Goal: Information Seeking & Learning: Learn about a topic

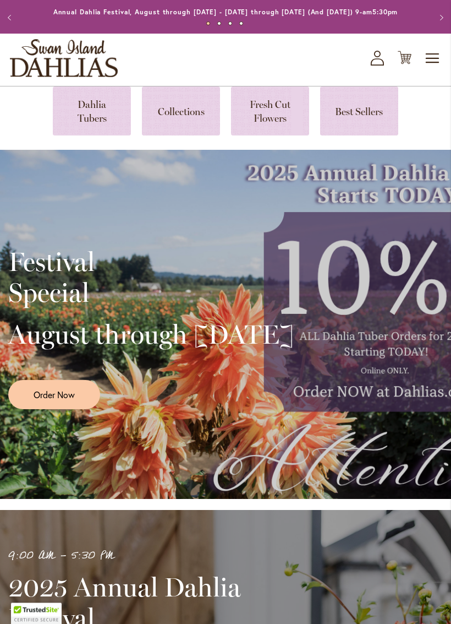
scroll to position [21, 0]
click at [106, 130] on link at bounding box center [92, 110] width 78 height 49
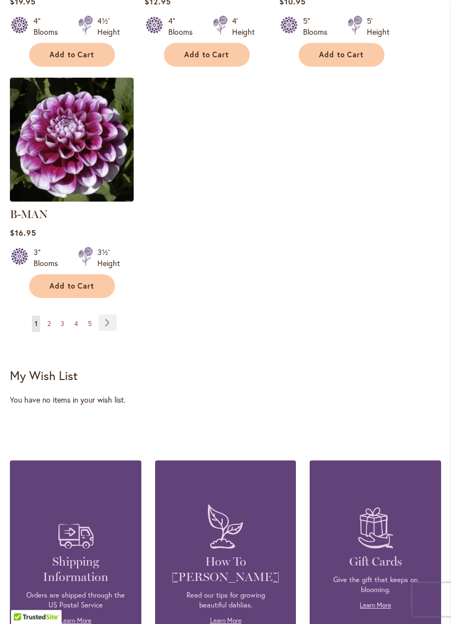
scroll to position [1545, 0]
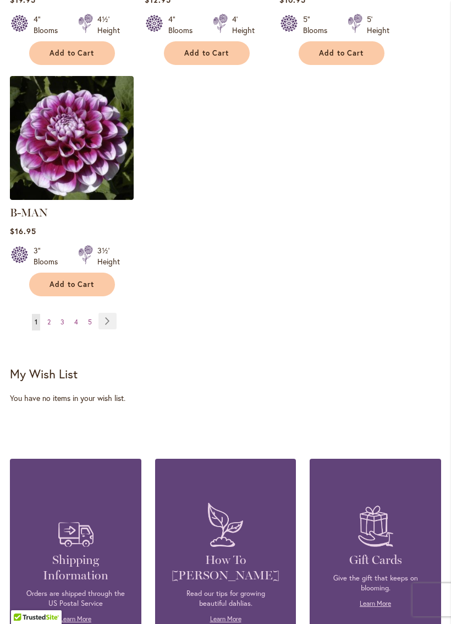
click at [51, 319] on link "Page 2" at bounding box center [49, 322] width 9 height 17
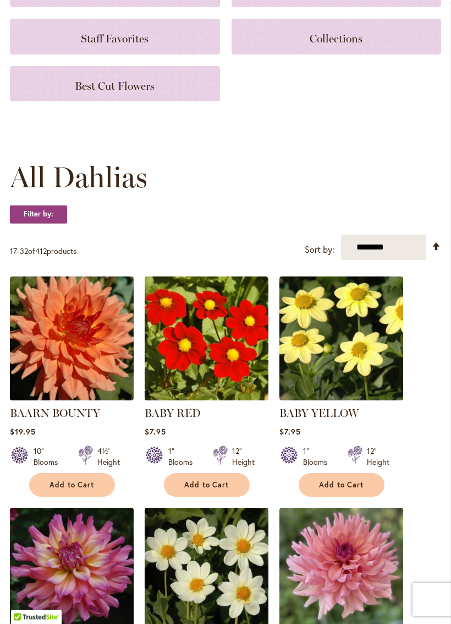
scroll to position [173, 0]
click at [99, 329] on img at bounding box center [72, 338] width 124 height 124
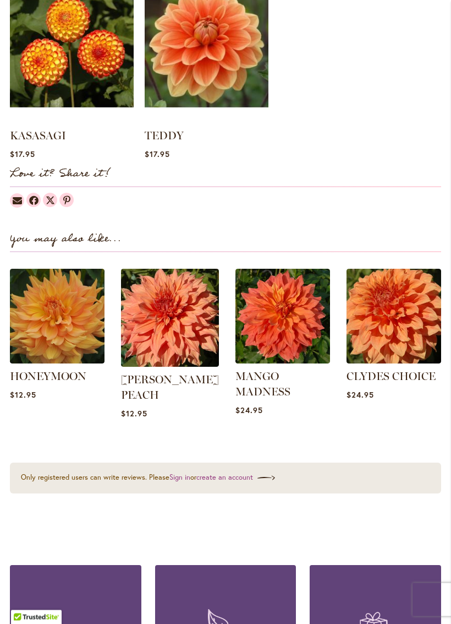
scroll to position [1063, 0]
click at [151, 342] on img at bounding box center [170, 318] width 98 height 98
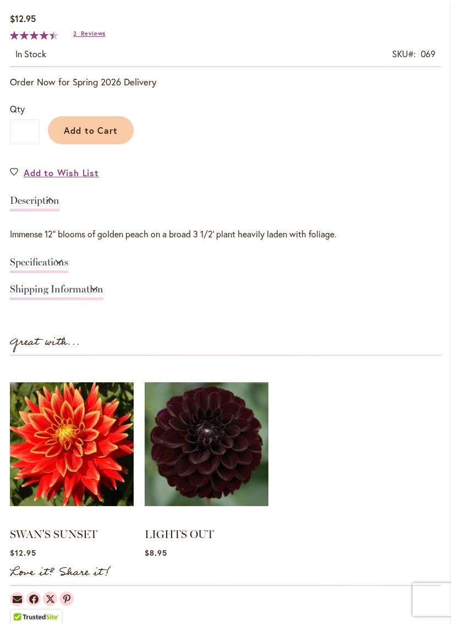
scroll to position [653, 0]
click at [37, 266] on link "Specifications" at bounding box center [39, 265] width 58 height 16
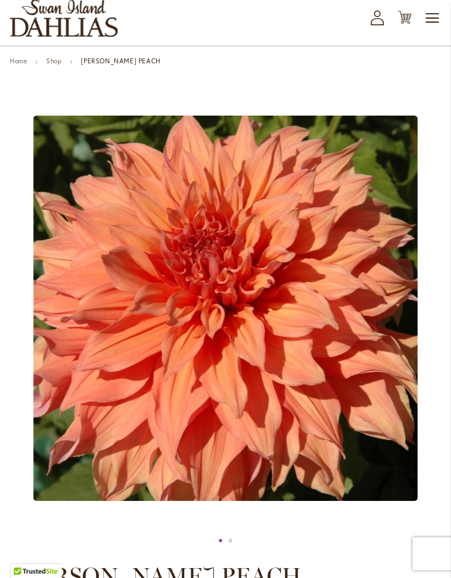
scroll to position [59, 0]
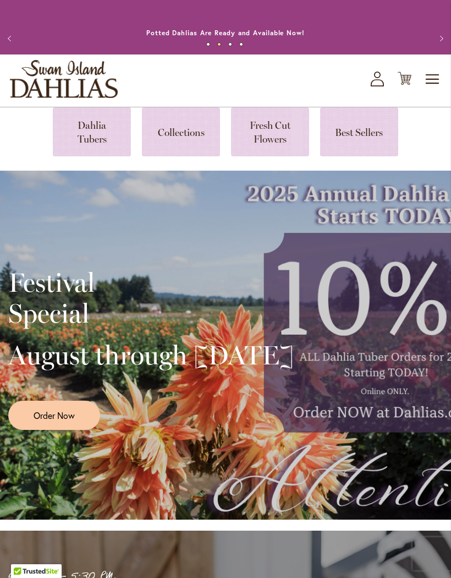
click at [194, 153] on link at bounding box center [181, 131] width 78 height 49
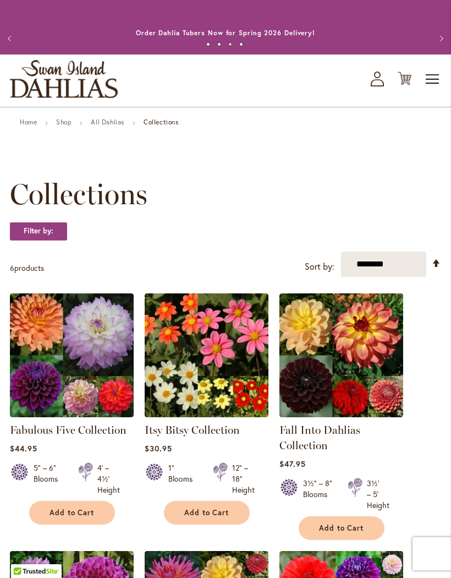
click at [10, 47] on button "Previous" at bounding box center [11, 39] width 22 height 22
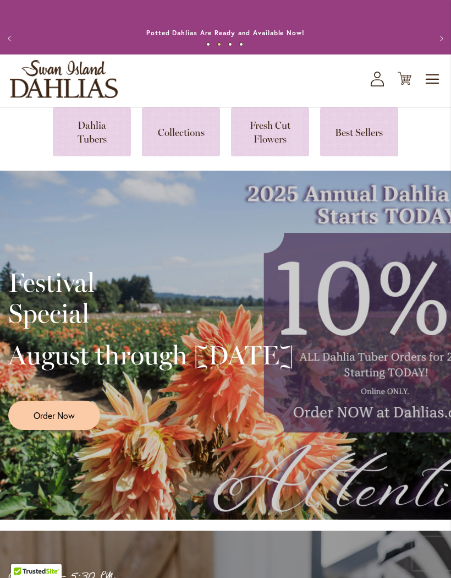
click at [101, 144] on link at bounding box center [92, 131] width 78 height 49
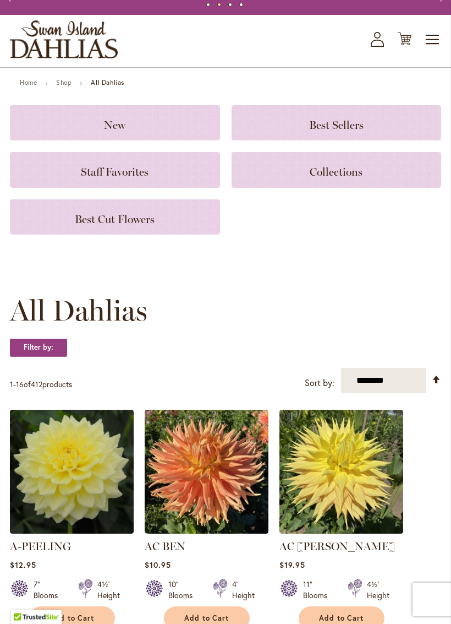
scroll to position [40, 0]
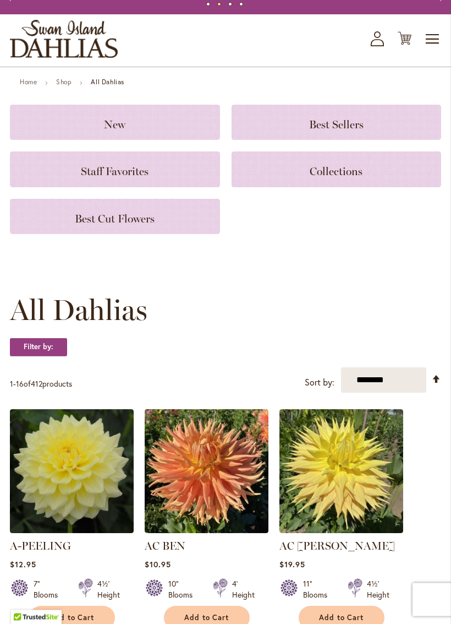
click at [73, 234] on div "Best Cut Flowers" at bounding box center [115, 216] width 210 height 35
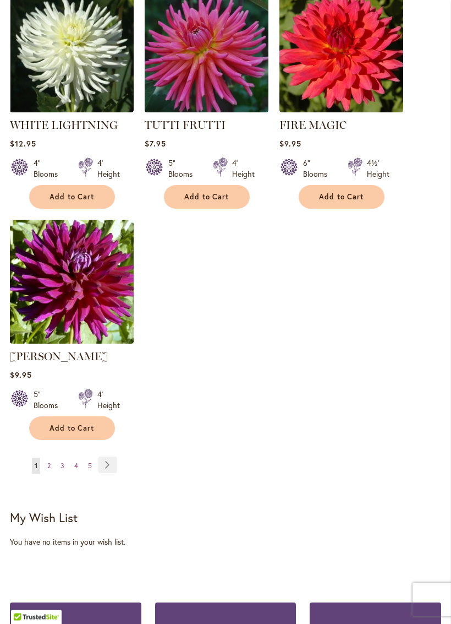
scroll to position [1230, 0]
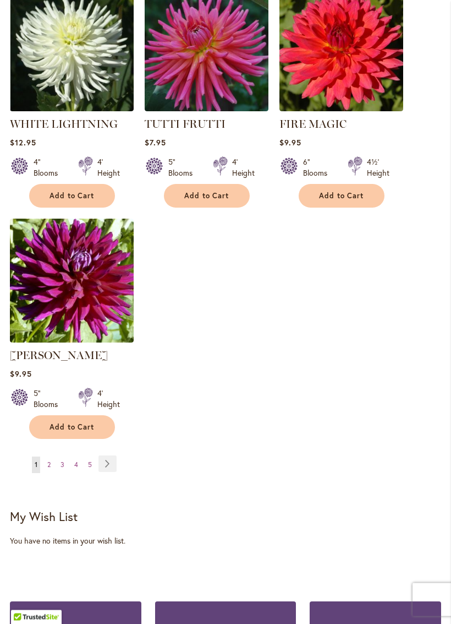
click at [52, 473] on link "Page 2" at bounding box center [49, 465] width 9 height 17
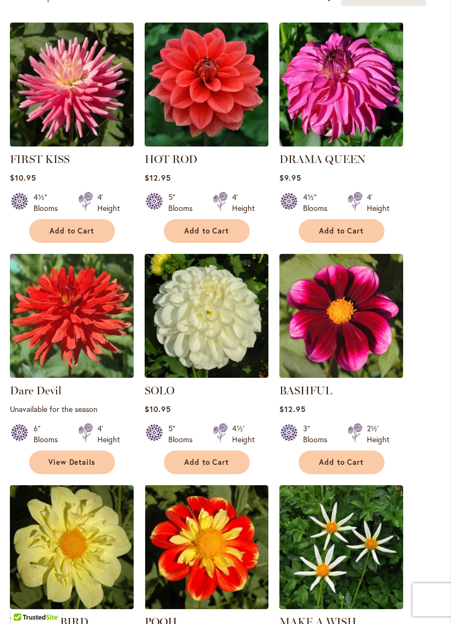
scroll to position [270, 0]
click at [217, 124] on img at bounding box center [207, 85] width 124 height 124
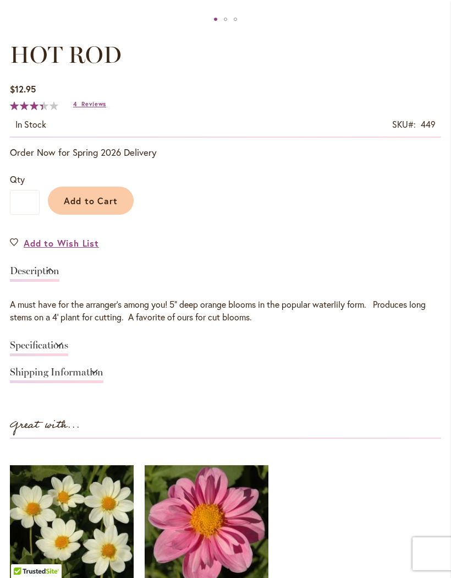
scroll to position [582, 0]
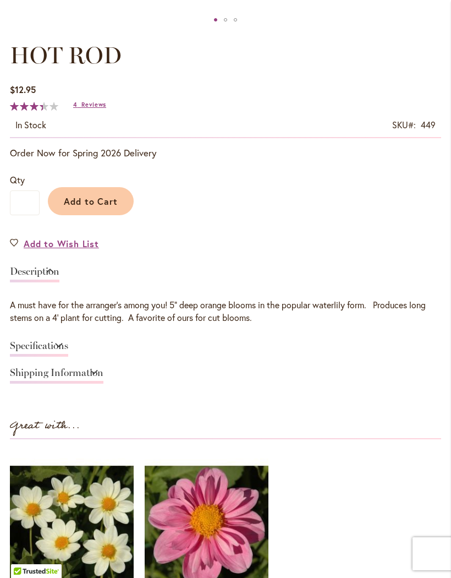
click at [68, 357] on link "Specifications" at bounding box center [39, 349] width 58 height 16
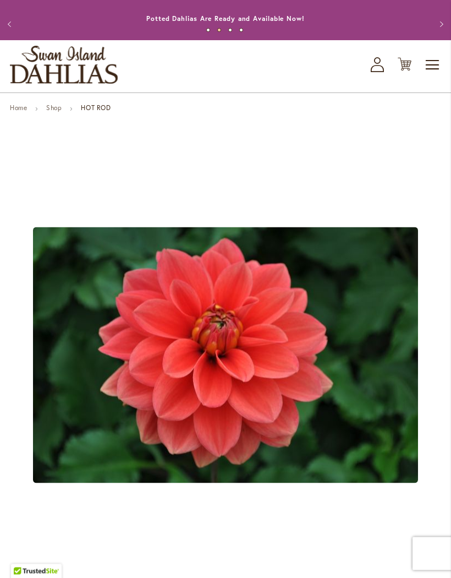
scroll to position [0, 0]
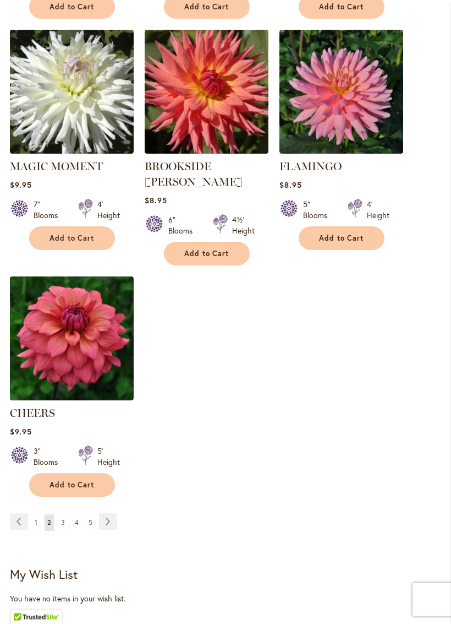
scroll to position [1190, 0]
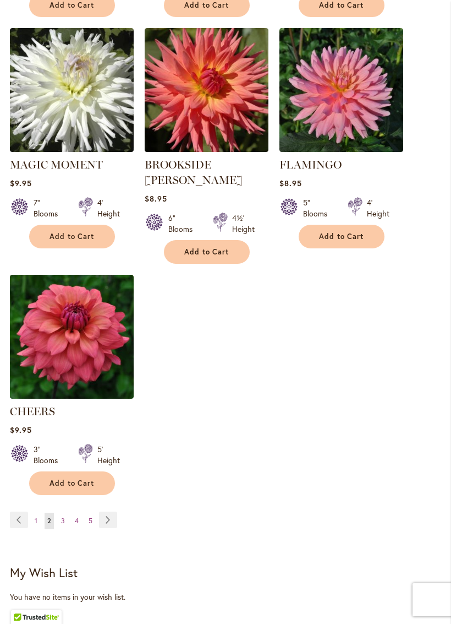
click at [67, 513] on link "Page 3" at bounding box center [62, 521] width 9 height 17
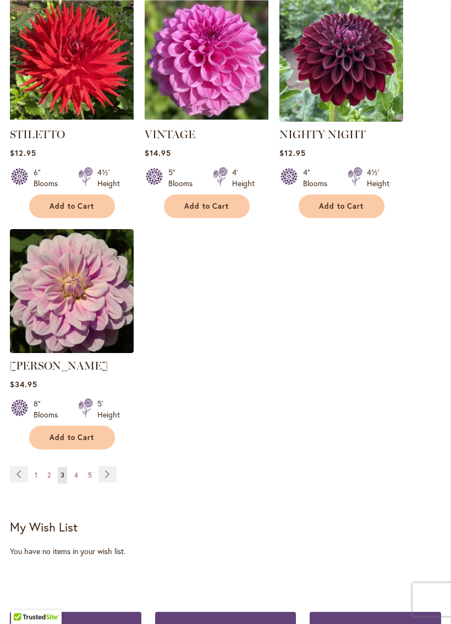
scroll to position [1251, 0]
click at [80, 474] on link "Page 4" at bounding box center [76, 475] width 9 height 17
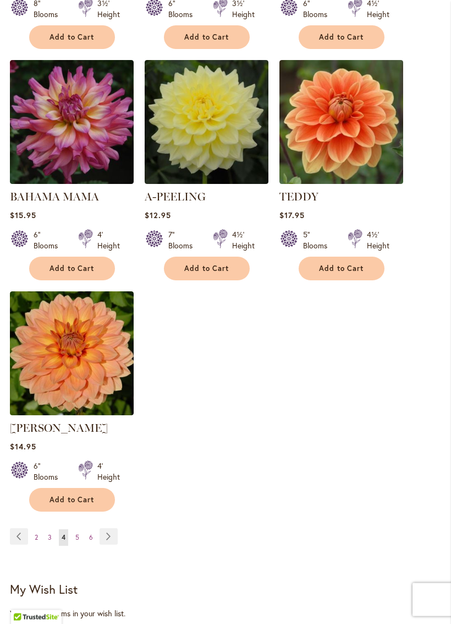
scroll to position [1174, 0]
click at [80, 546] on link "Page 5" at bounding box center [77, 537] width 9 height 17
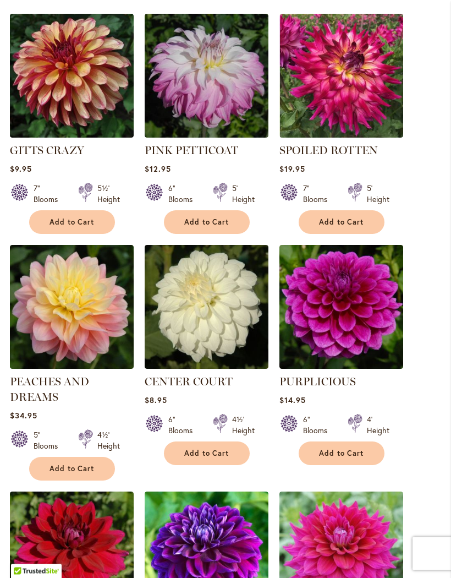
scroll to position [179, 0]
